Goal: Task Accomplishment & Management: Manage account settings

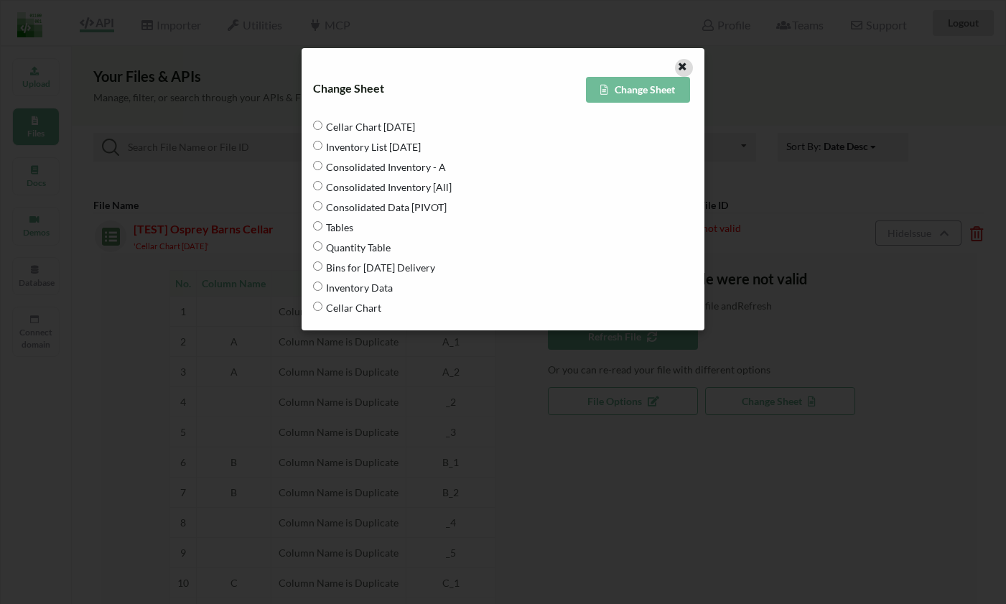
click at [685, 70] on icon at bounding box center [683, 65] width 12 height 10
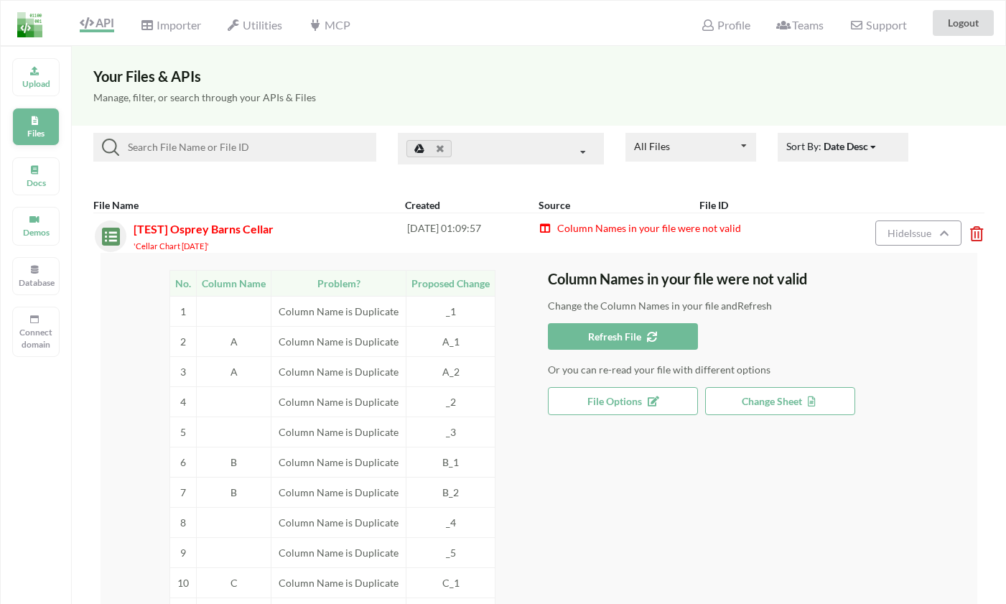
click at [37, 126] on div "Files" at bounding box center [35, 127] width 47 height 38
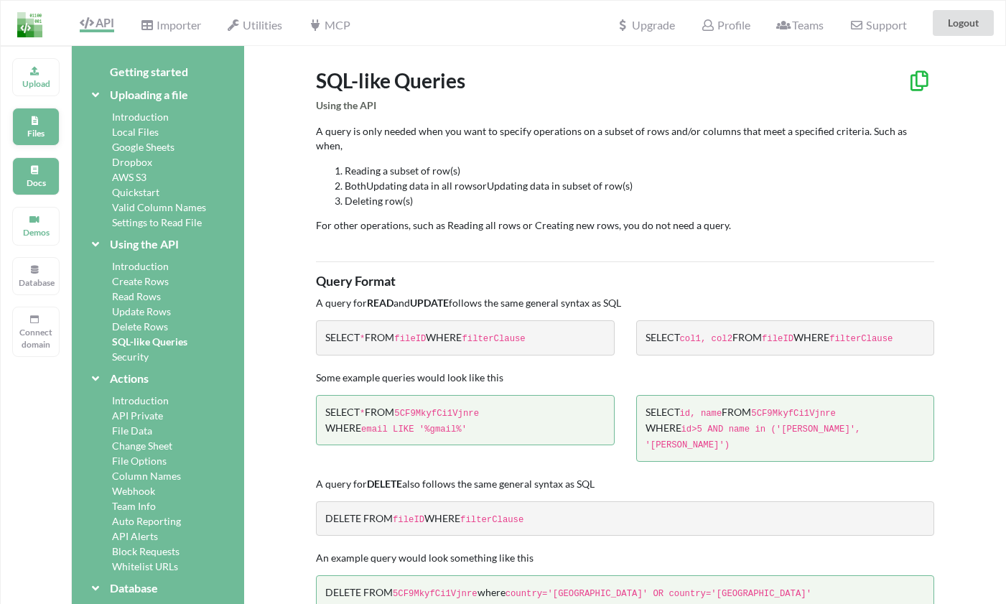
click at [34, 126] on div "Files" at bounding box center [35, 127] width 47 height 38
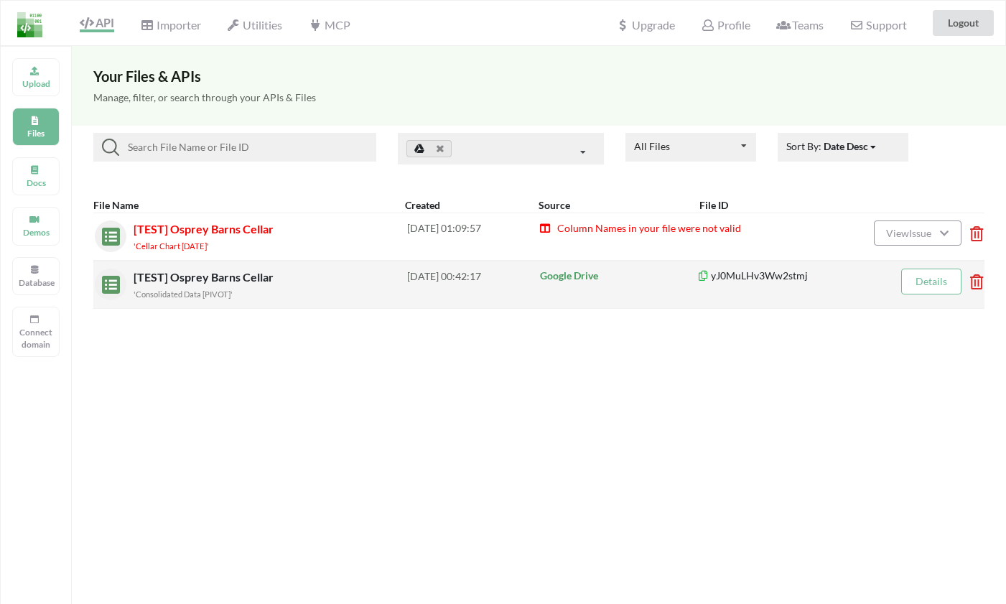
click at [202, 274] on span "[TEST] Osprey Barns Cellar" at bounding box center [205, 277] width 143 height 14
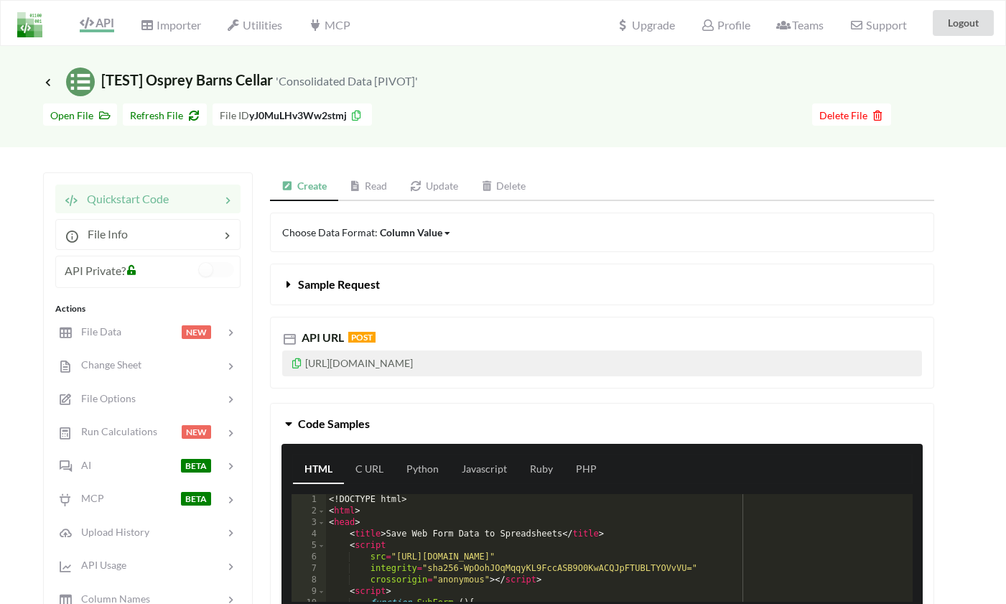
click at [132, 273] on icon at bounding box center [132, 268] width 12 height 10
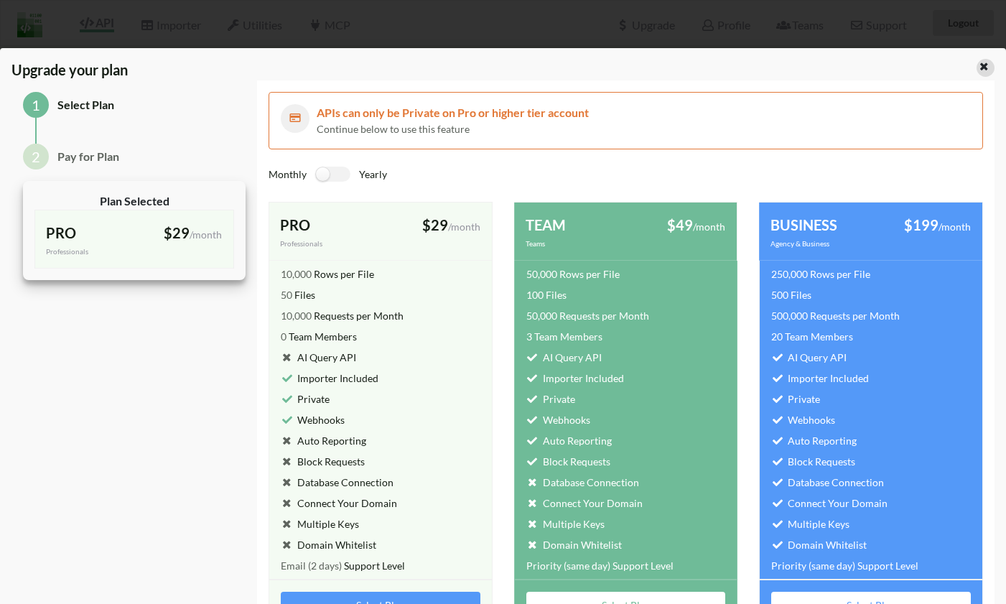
click at [979, 65] on icon at bounding box center [984, 65] width 12 height 10
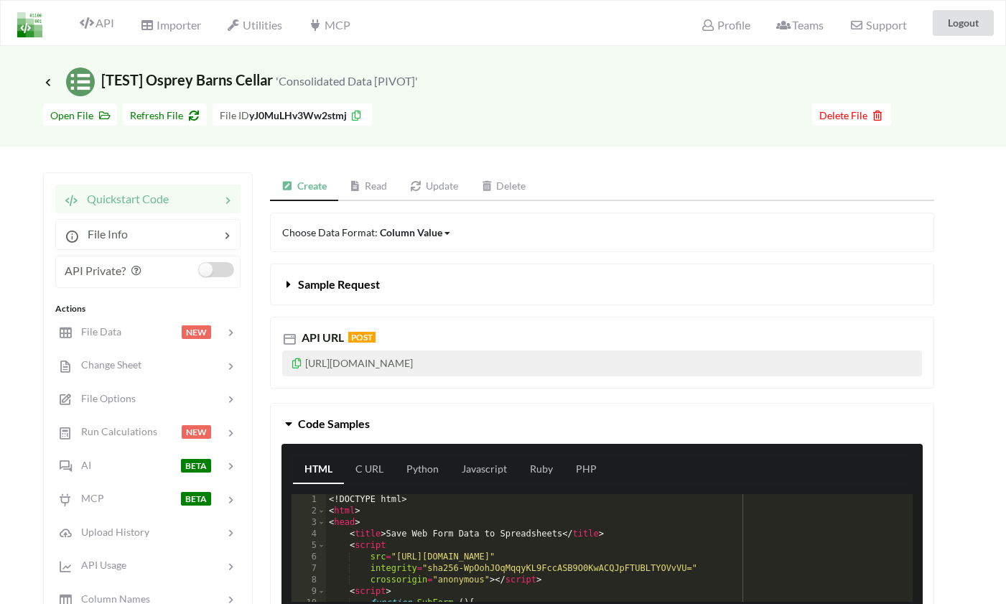
click at [219, 271] on label at bounding box center [216, 269] width 35 height 15
click at [221, 277] on label at bounding box center [216, 269] width 35 height 15
click at [210, 259] on div "API Private?" at bounding box center [147, 272] width 185 height 32
click at [208, 271] on label at bounding box center [216, 269] width 35 height 15
click at [378, 185] on link "Read" at bounding box center [368, 186] width 61 height 29
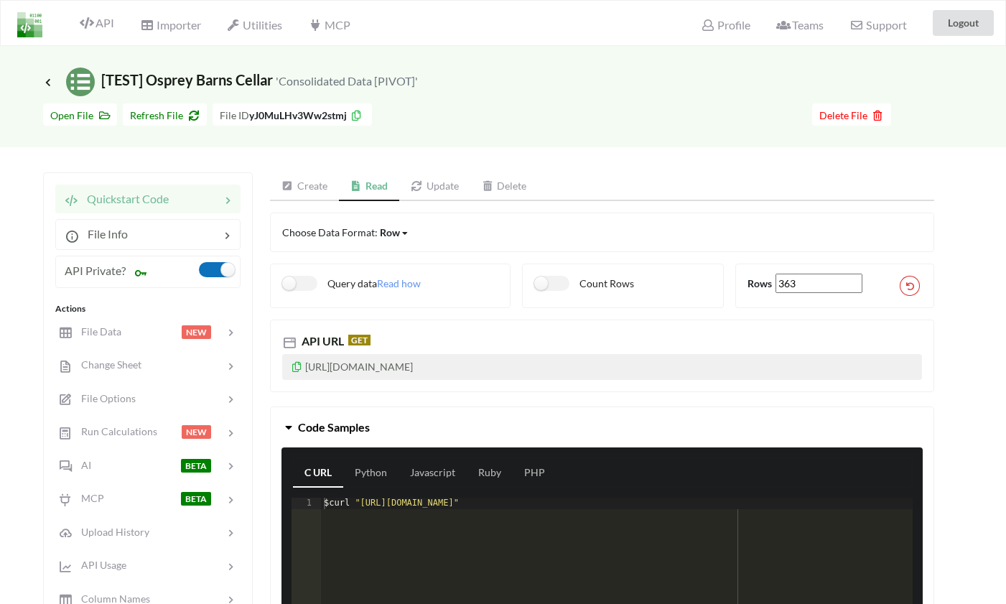
click at [208, 266] on label at bounding box center [216, 269] width 35 height 15
click at [138, 270] on icon at bounding box center [132, 267] width 12 height 10
click at [210, 272] on label at bounding box center [216, 269] width 35 height 15
drag, startPoint x: 64, startPoint y: 272, endPoint x: 131, endPoint y: 272, distance: 66.8
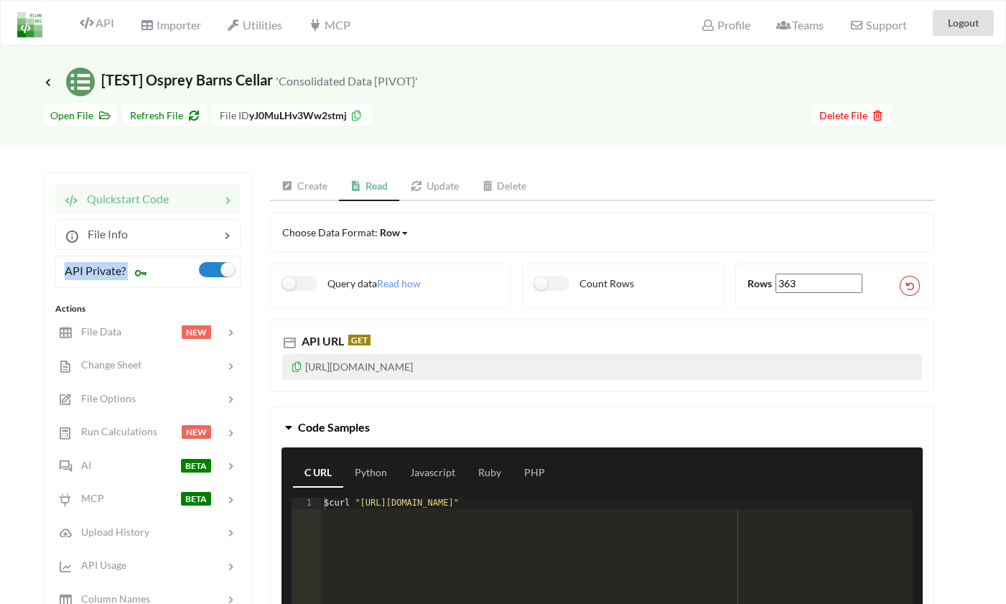
click at [131, 272] on div "API Private?" at bounding box center [147, 272] width 185 height 32
click at [735, 24] on span "Profile" at bounding box center [725, 26] width 49 height 17
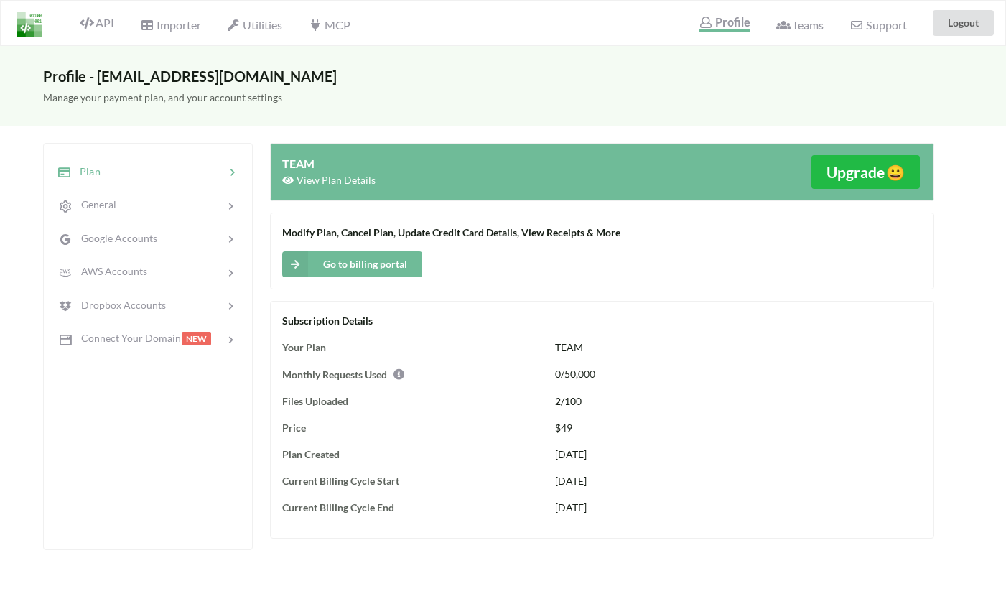
click at [401, 373] on icon at bounding box center [395, 371] width 13 height 11
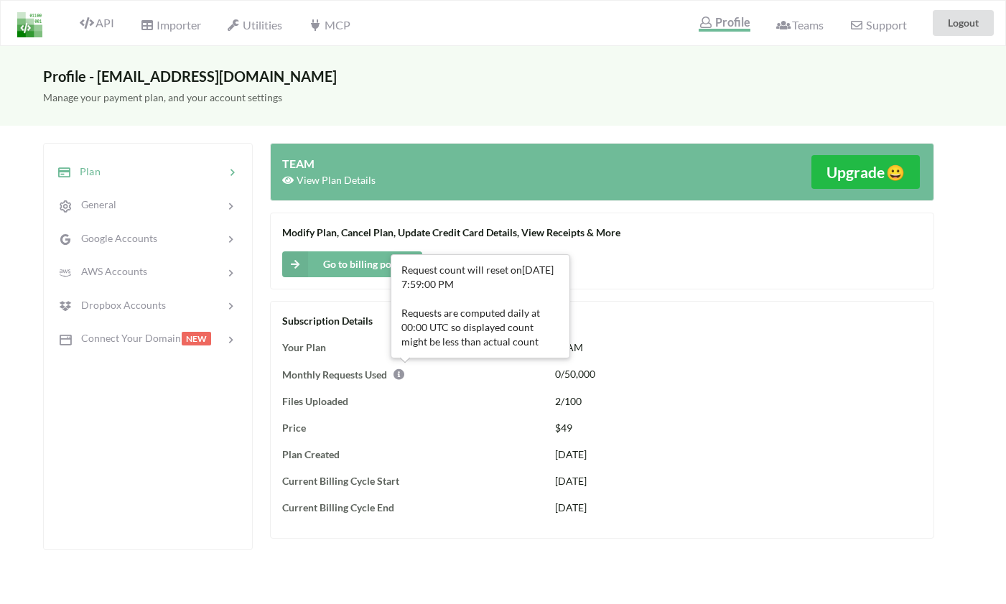
click at [401, 373] on icon at bounding box center [395, 371] width 13 height 11
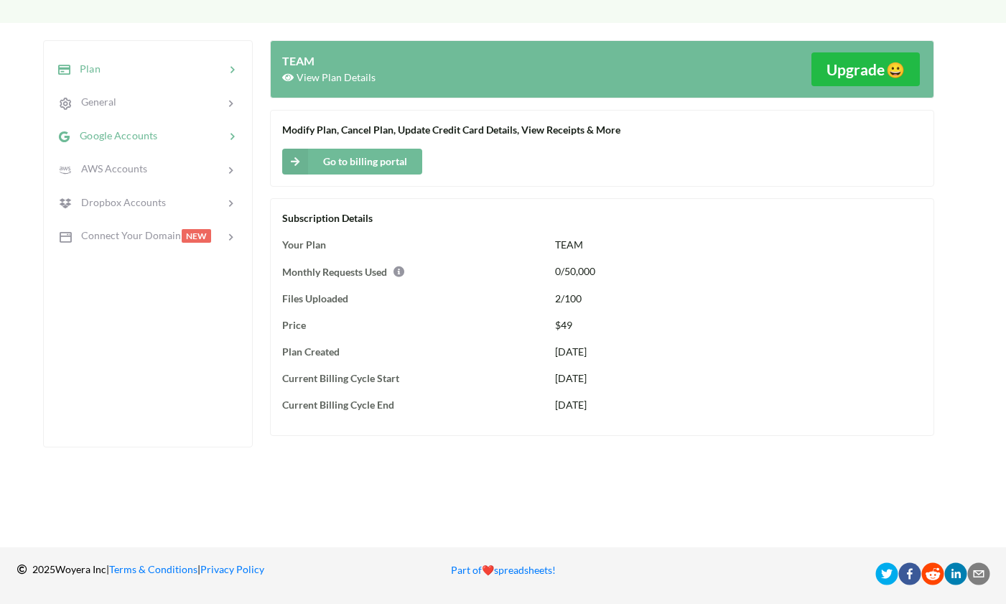
scroll to position [282, 0]
click at [544, 575] on link "Part of ❤️ spreadsheets!" at bounding box center [503, 570] width 105 height 12
